Goal: Transaction & Acquisition: Purchase product/service

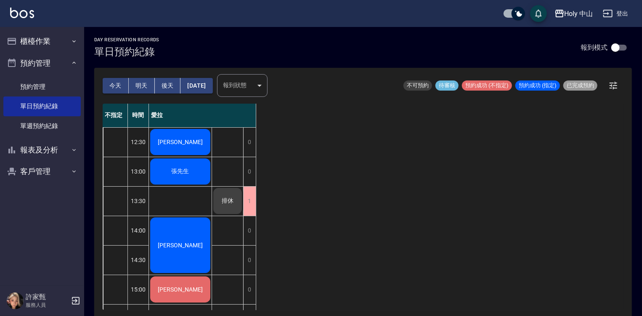
click at [193, 141] on div "[PERSON_NAME]" at bounding box center [180, 142] width 63 height 29
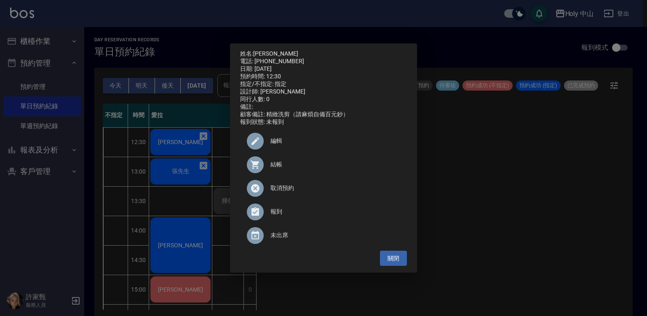
click at [262, 167] on div at bounding box center [255, 164] width 17 height 17
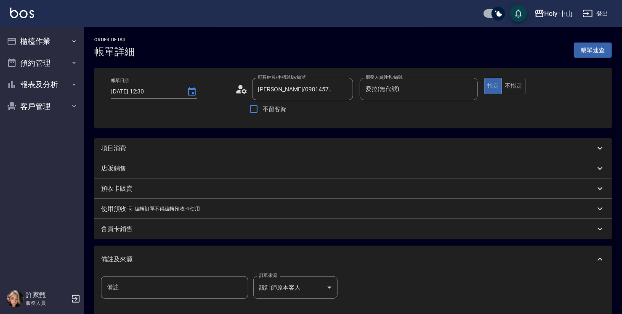
click at [216, 149] on div "項目消費" at bounding box center [348, 148] width 494 height 9
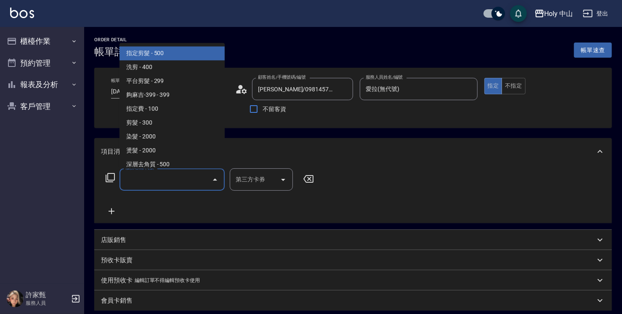
click at [152, 176] on input "服務名稱/代號" at bounding box center [165, 179] width 85 height 15
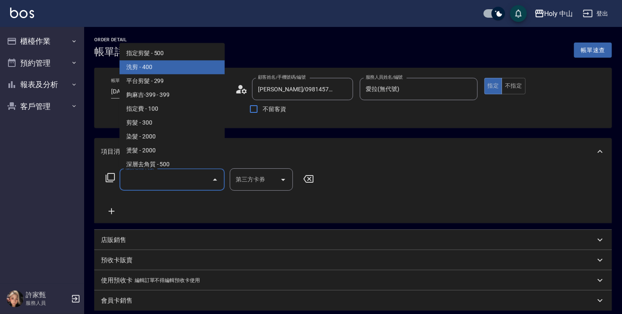
click at [192, 70] on span "洗剪 - 400" at bounding box center [172, 67] width 105 height 14
type input "洗剪(3)"
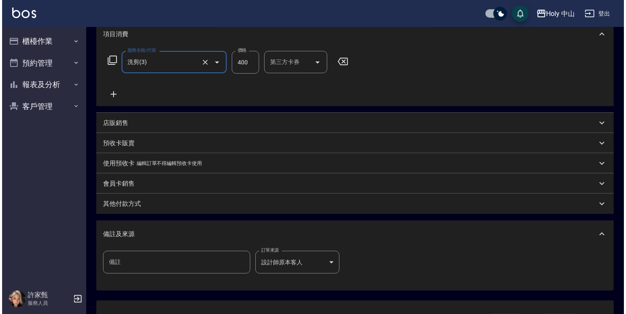
scroll to position [184, 0]
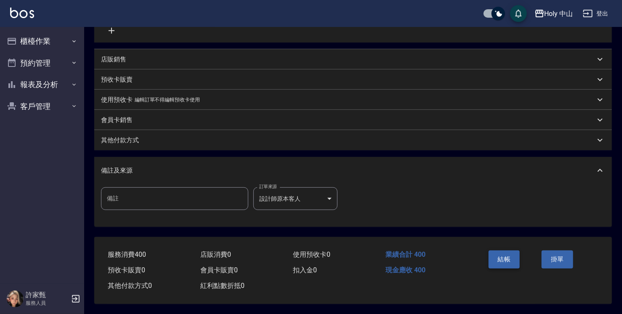
click at [413, 240] on button "結帳" at bounding box center [505, 260] width 32 height 18
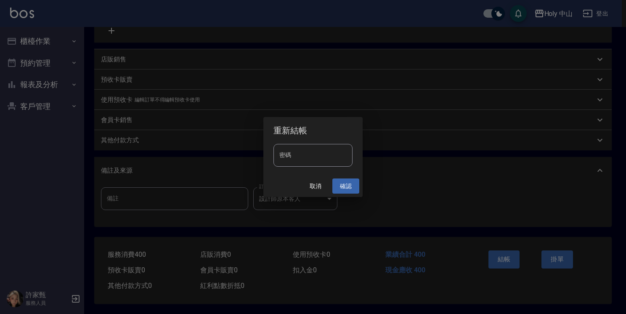
click at [353, 187] on button "確認" at bounding box center [346, 187] width 27 height 16
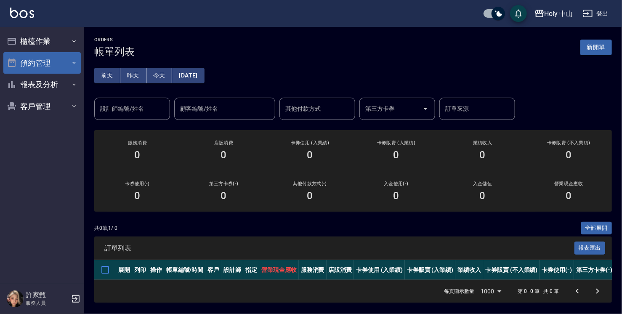
click at [47, 64] on button "預約管理" at bounding box center [41, 63] width 77 height 22
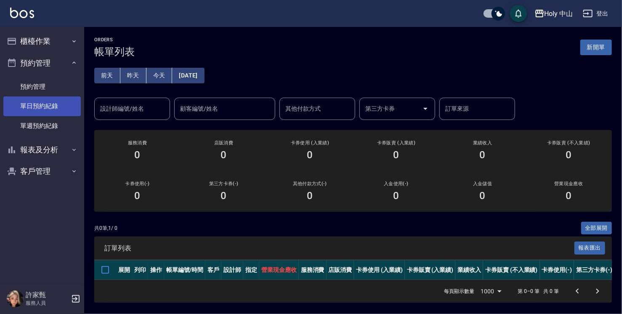
click at [57, 109] on link "單日預約紀錄" at bounding box center [41, 105] width 77 height 19
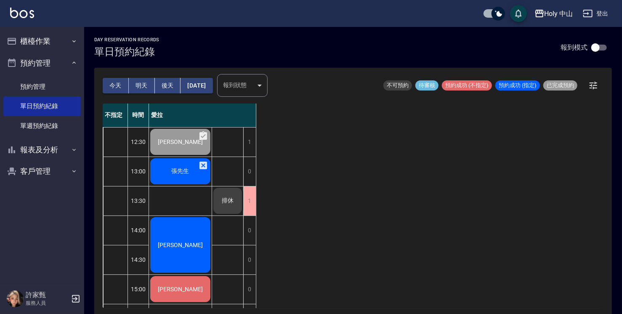
click at [172, 166] on div "張先生" at bounding box center [180, 171] width 63 height 29
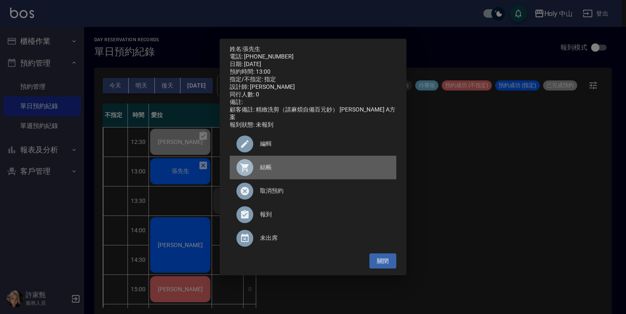
click at [265, 168] on span "結帳" at bounding box center [325, 167] width 130 height 9
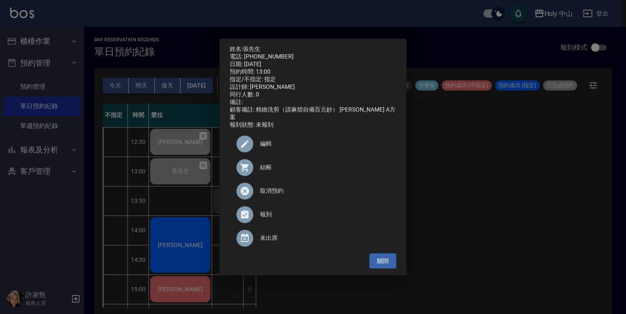
click at [413, 193] on div "姓名: 張先生 電話: 0934333080 日期: 2025/10/10 預約時間: 13:00 指定/不指定: 指定 設計師: 愛拉 同行人數: 0 備註…" at bounding box center [313, 157] width 626 height 314
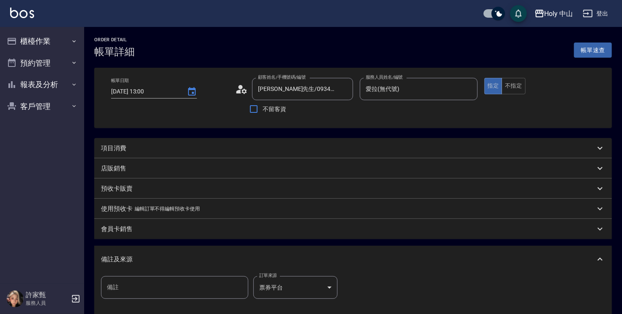
click at [161, 145] on div "項目消費" at bounding box center [348, 148] width 494 height 9
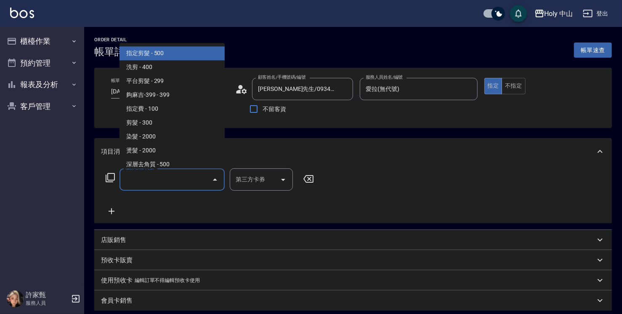
drag, startPoint x: 148, startPoint y: 179, endPoint x: 160, endPoint y: 181, distance: 12.6
click at [148, 179] on input "服務名稱/代號" at bounding box center [165, 179] width 85 height 15
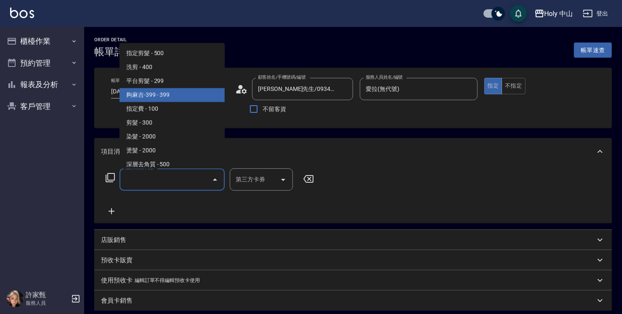
click at [192, 98] on span "夠麻吉-399 - 399" at bounding box center [172, 95] width 105 height 14
type input "夠麻吉-399(5)"
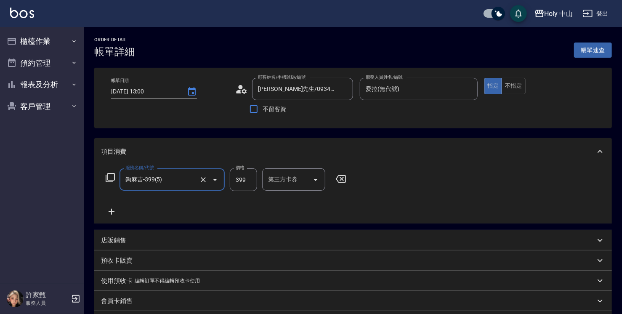
click at [243, 178] on input "399" at bounding box center [243, 179] width 27 height 23
type input "349"
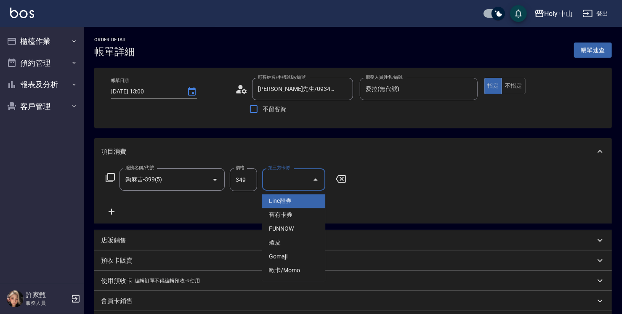
click at [297, 180] on input "第三方卡券" at bounding box center [287, 179] width 43 height 15
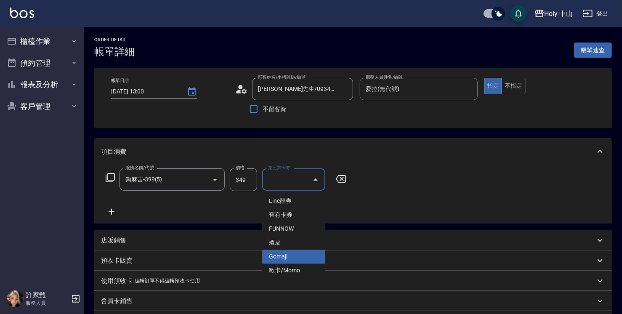
click at [288, 253] on span "Gomaji" at bounding box center [293, 257] width 63 height 14
type input "Gomaji"
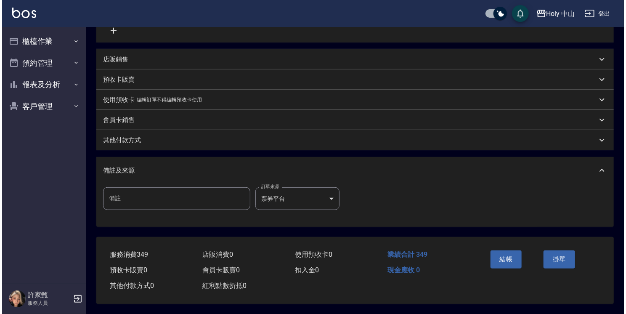
scroll to position [192, 0]
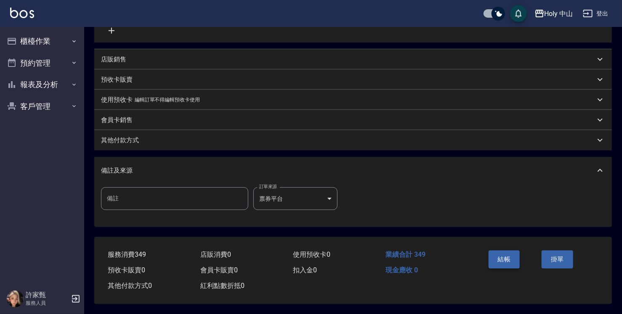
click at [495, 256] on button "結帳" at bounding box center [505, 260] width 32 height 18
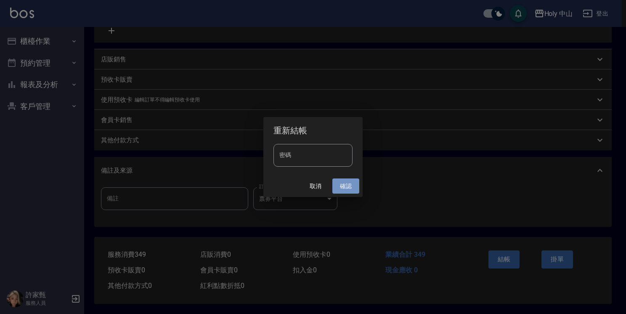
click at [348, 188] on button "確認" at bounding box center [346, 187] width 27 height 16
